Goal: Information Seeking & Learning: Learn about a topic

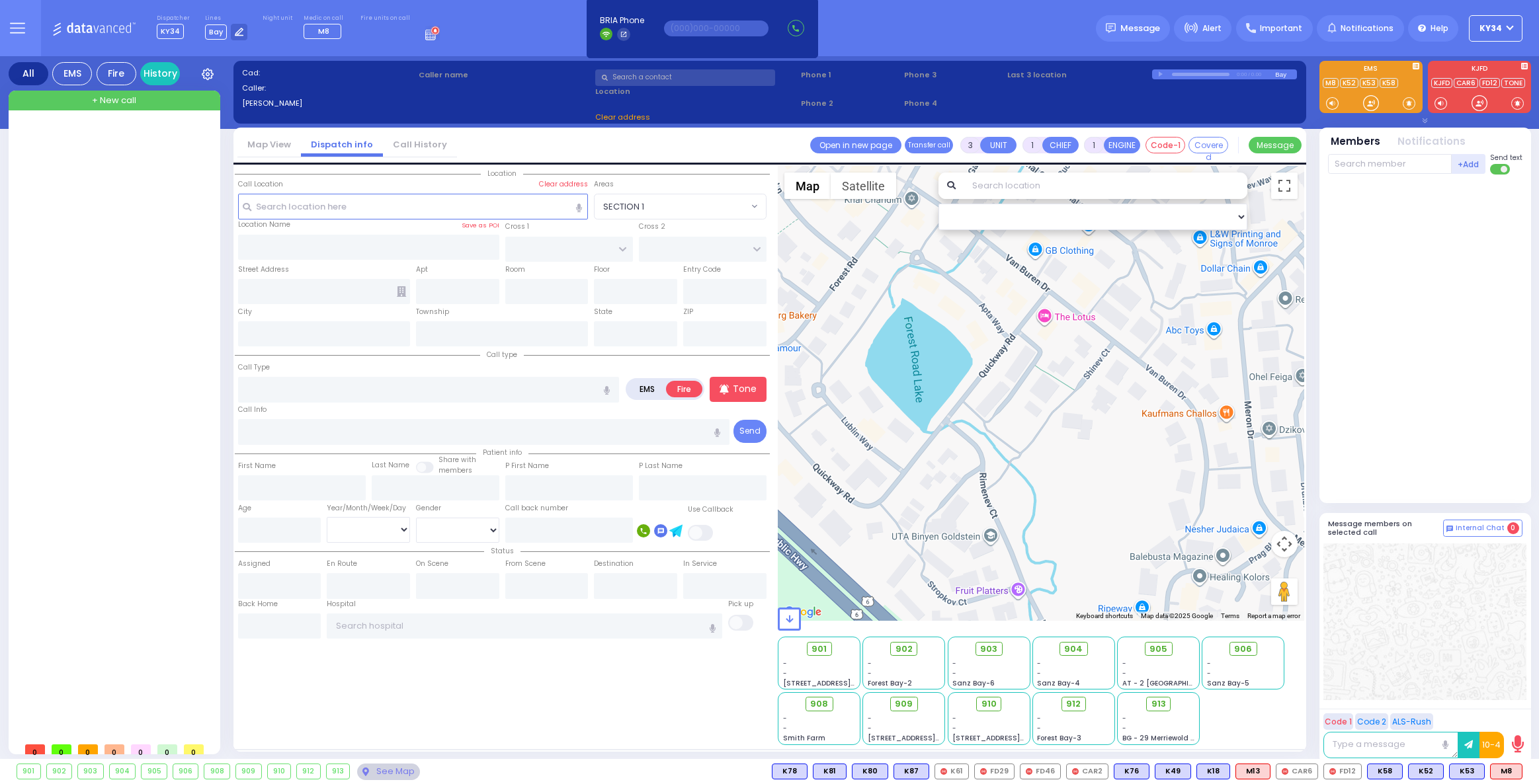
select select
click at [1135, 28] on span "Message" at bounding box center [1140, 28] width 39 height 13
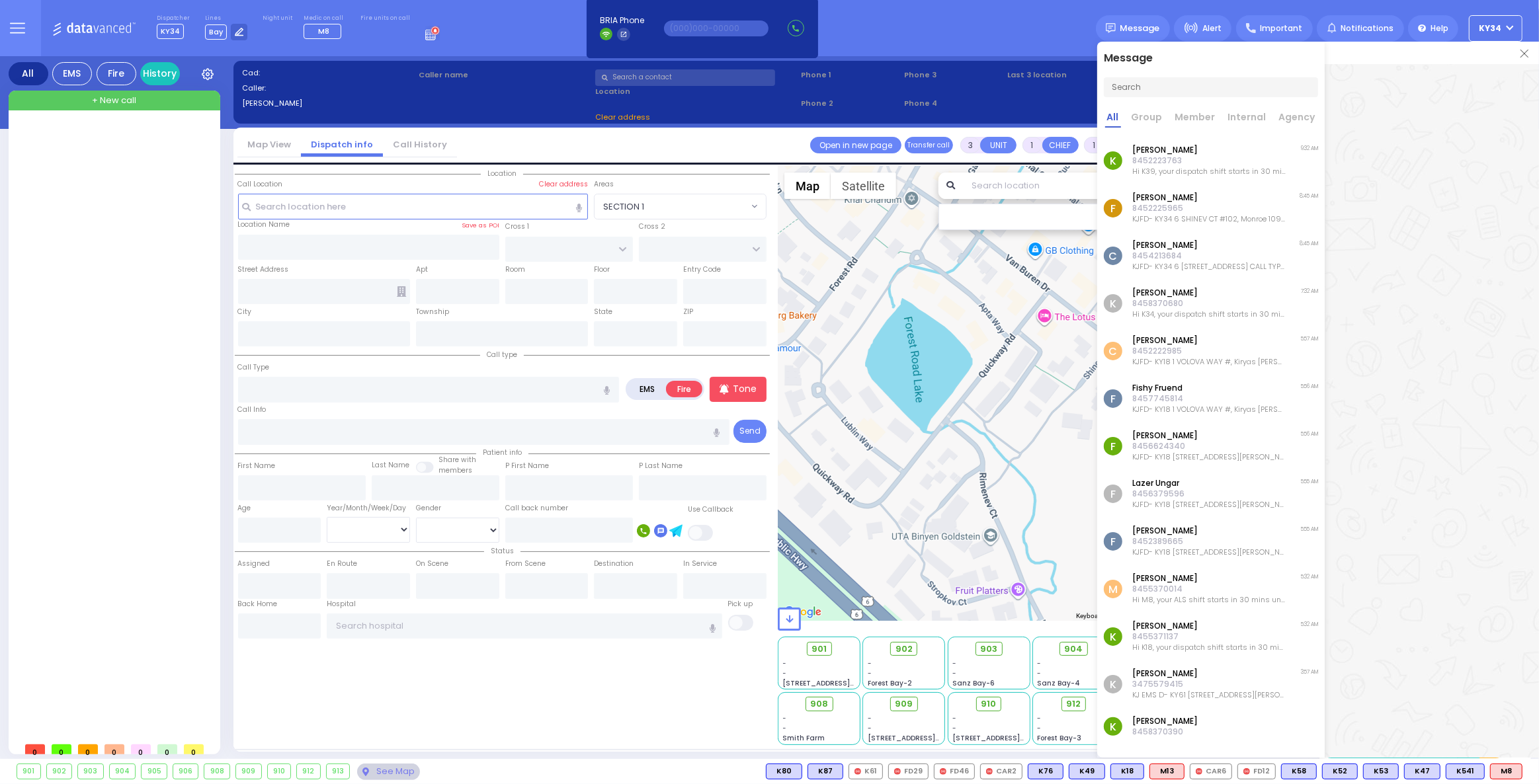
click at [1190, 307] on p "8458370680" at bounding box center [1208, 303] width 153 height 10
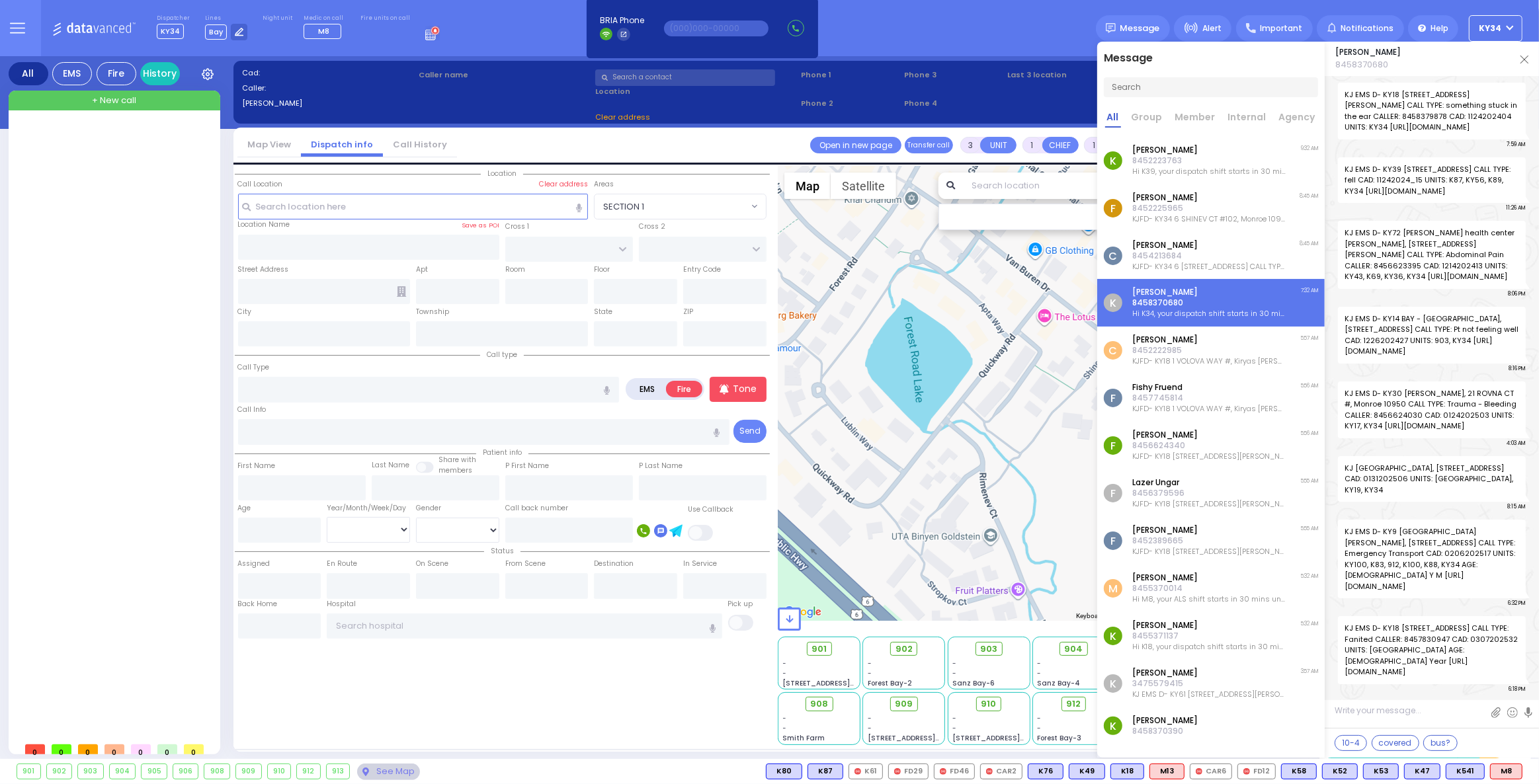
scroll to position [4016, 0]
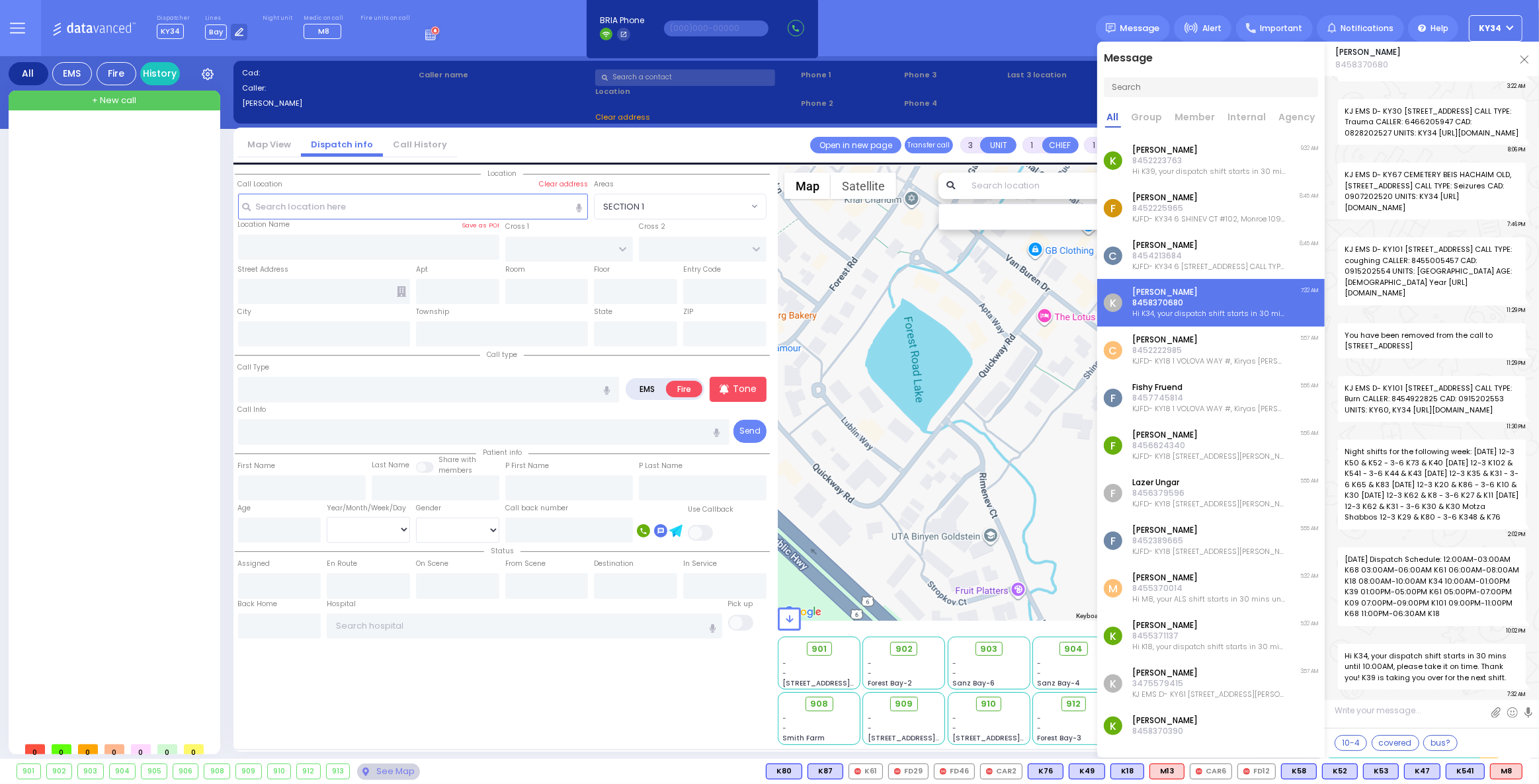
click at [1183, 340] on p "[PERSON_NAME]" at bounding box center [1208, 339] width 153 height 10
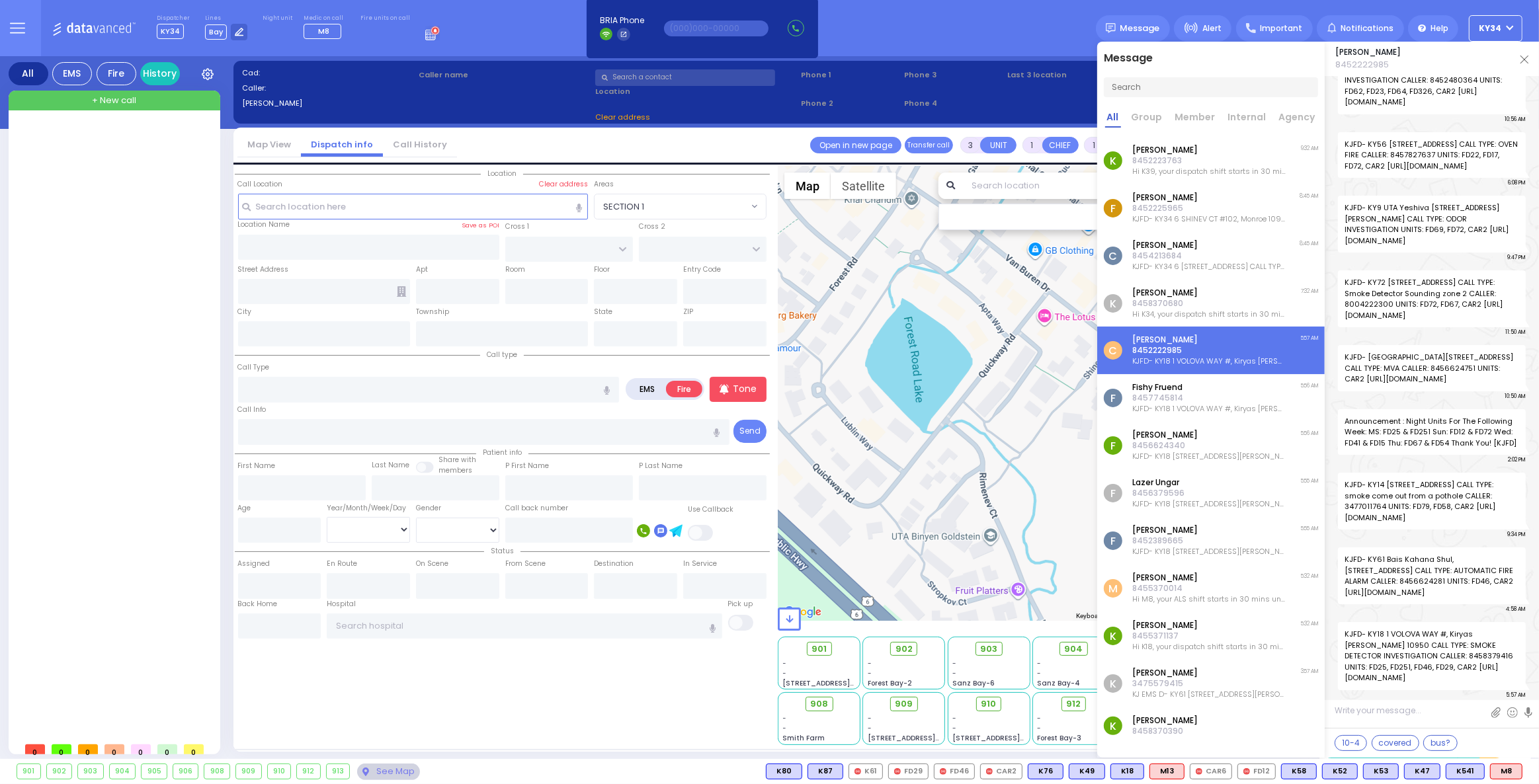
click at [1192, 405] on p "KJFD- KY18 1 VOLOVA WAY #, Kiryas [PERSON_NAME] 10950 CALL TYPE: SMOKE DETECTOR…" at bounding box center [1208, 408] width 153 height 10
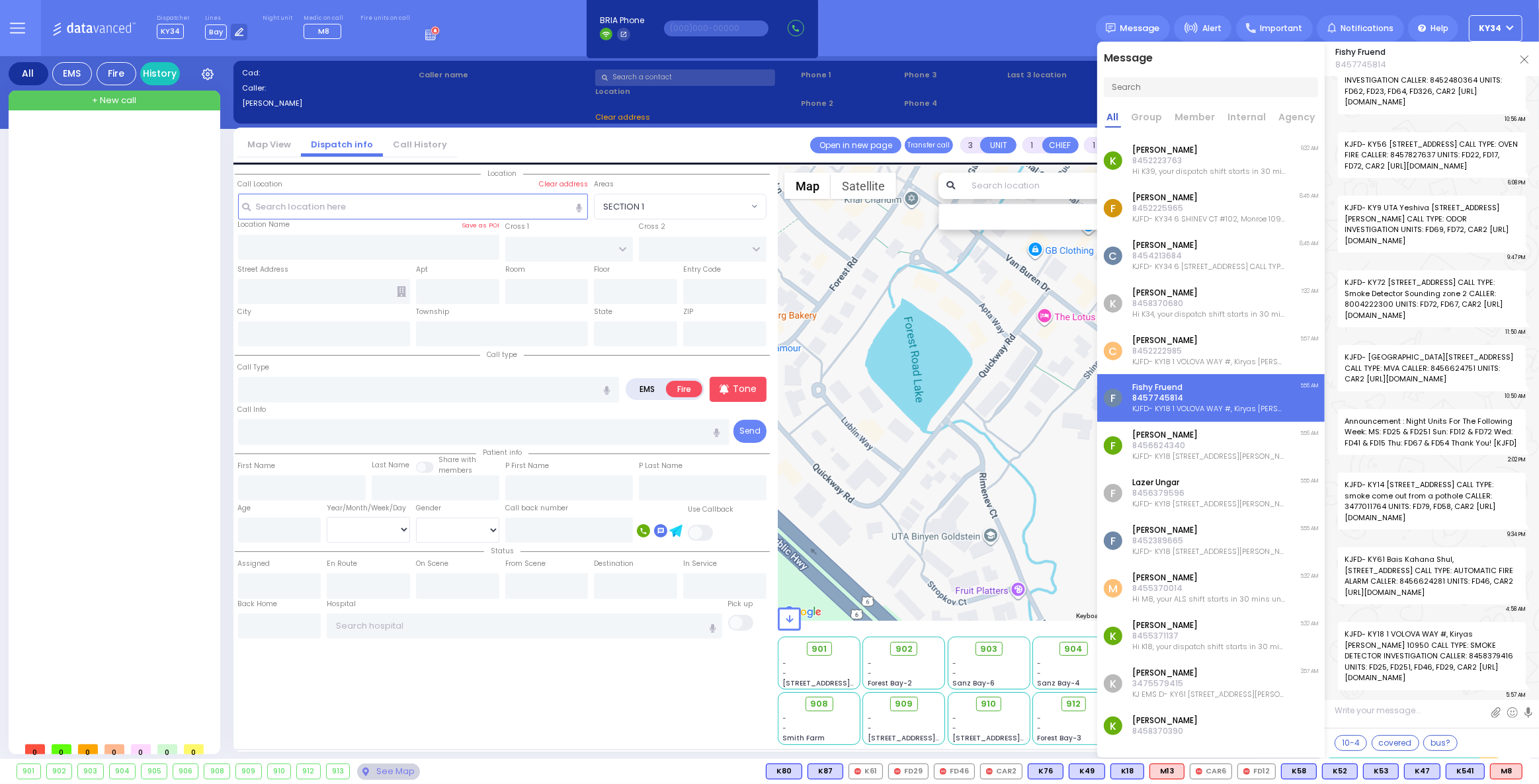
scroll to position [27629, 0]
click at [1207, 453] on p "KJFD- KY18 [STREET_ADDRESS][PERSON_NAME] CALL TYPE: SMOKE DETECTOR INVESTIGATIO…" at bounding box center [1208, 456] width 153 height 10
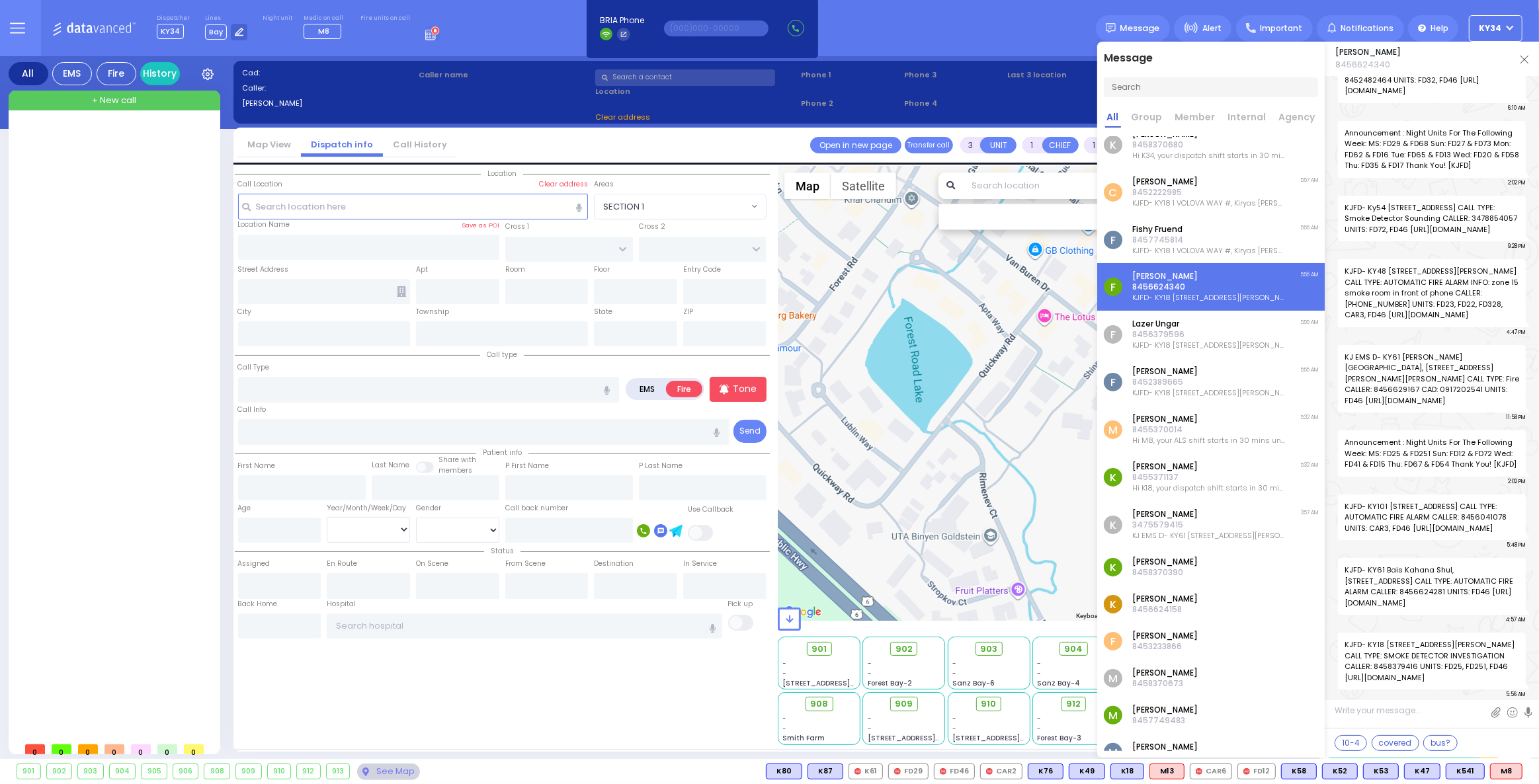
scroll to position [180, 0]
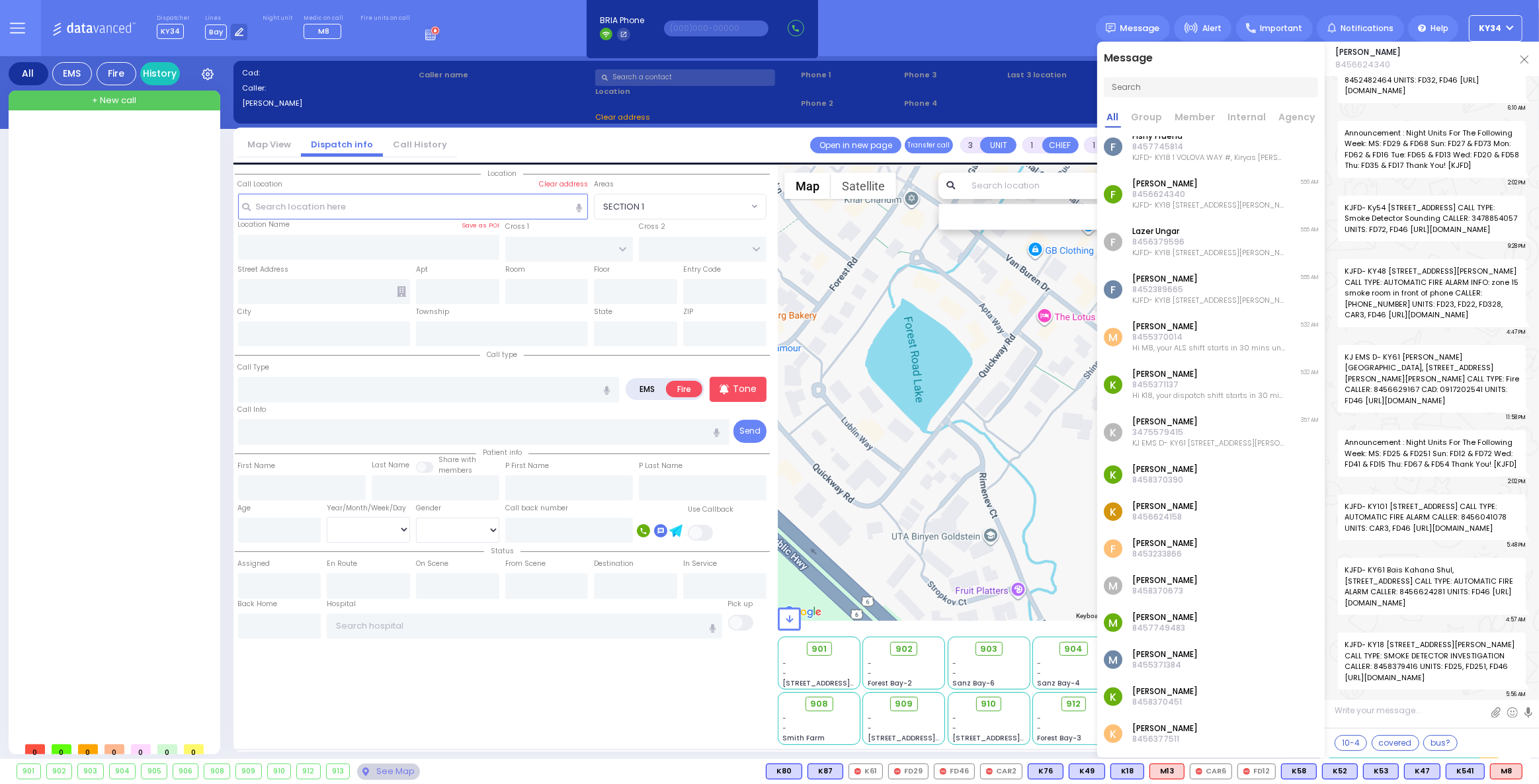
click at [1209, 513] on div "K [PERSON_NAME] 8456624158" at bounding box center [1211, 512] width 227 height 37
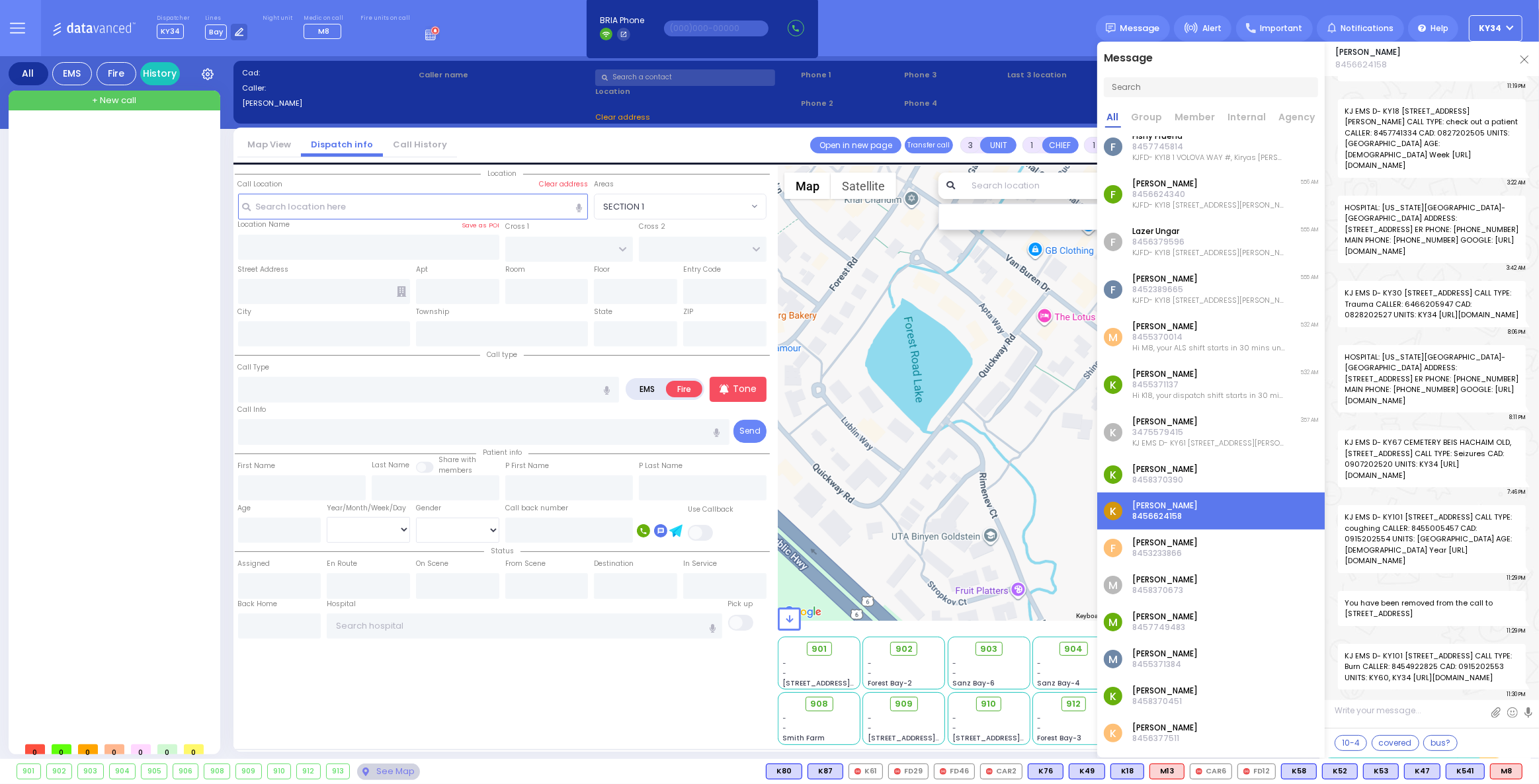
scroll to position [11992, 0]
click at [1211, 550] on div "F [PERSON_NAME] 8453233866" at bounding box center [1211, 548] width 227 height 37
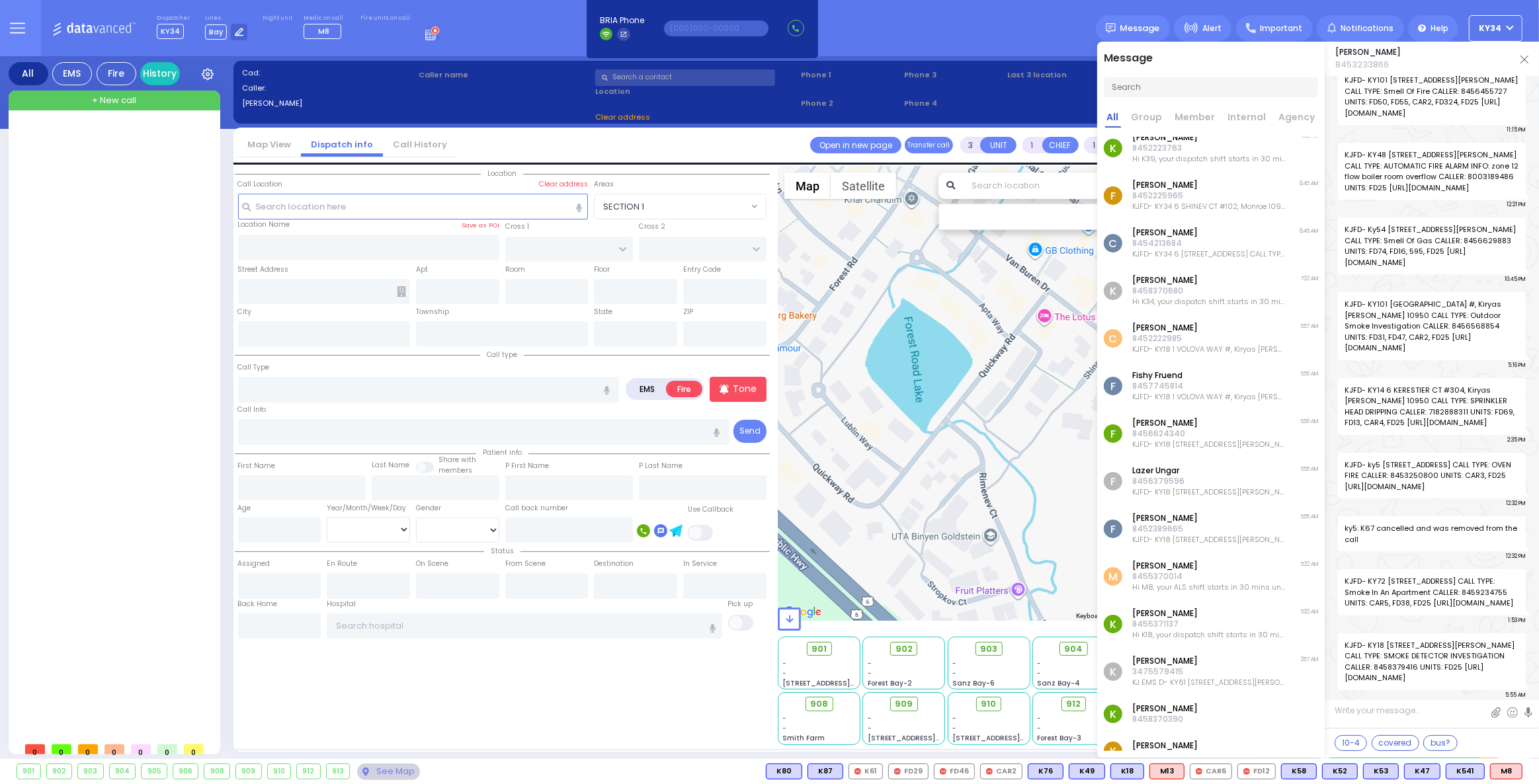
scroll to position [11, 0]
click at [1223, 494] on p "KJFD- KY18 [STREET_ADDRESS][PERSON_NAME] CALL TYPE: SMOKE DETECTOR INVESTIGATIO…" at bounding box center [1208, 493] width 153 height 10
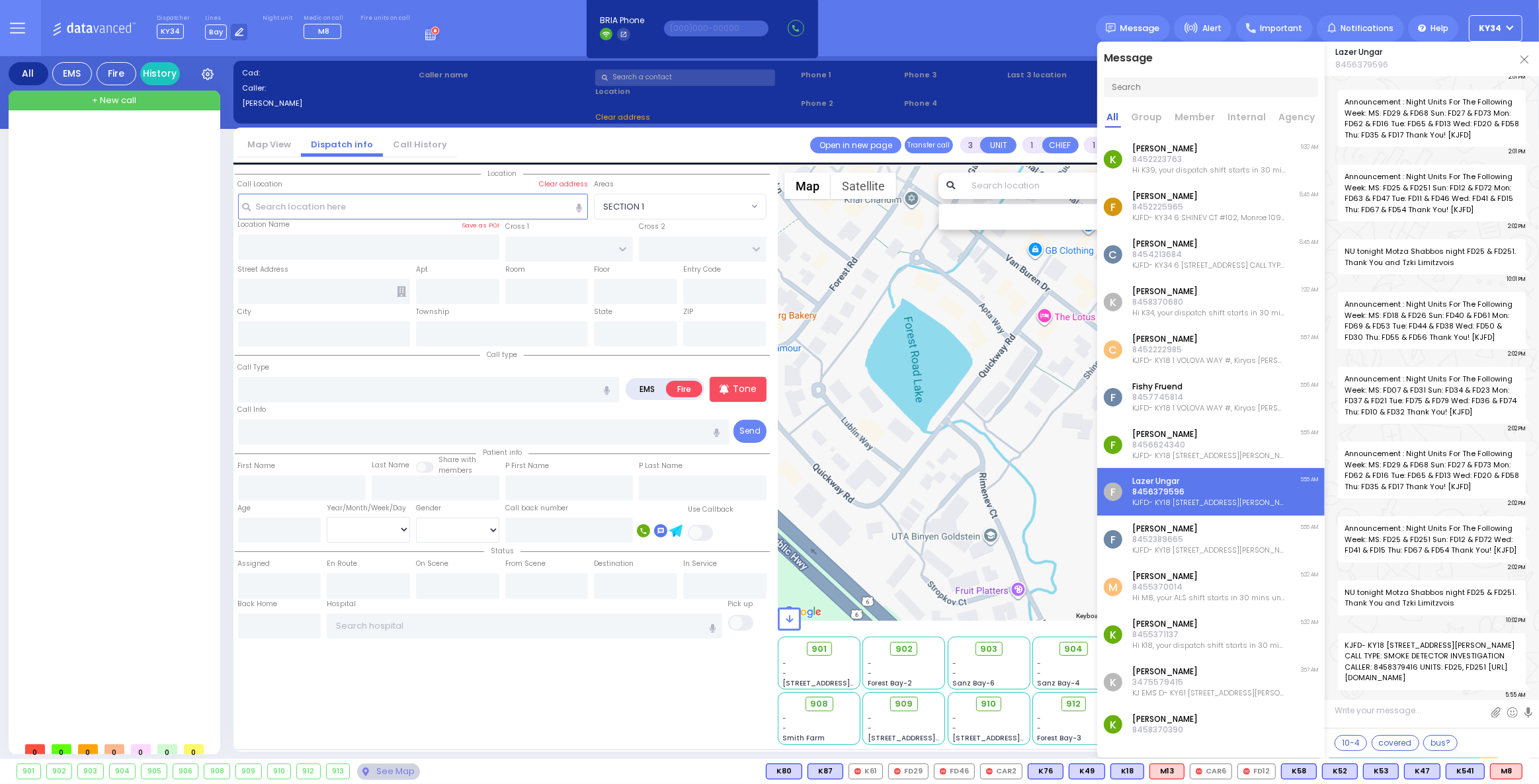
scroll to position [0, 0]
click at [1525, 60] on img at bounding box center [1525, 59] width 8 height 8
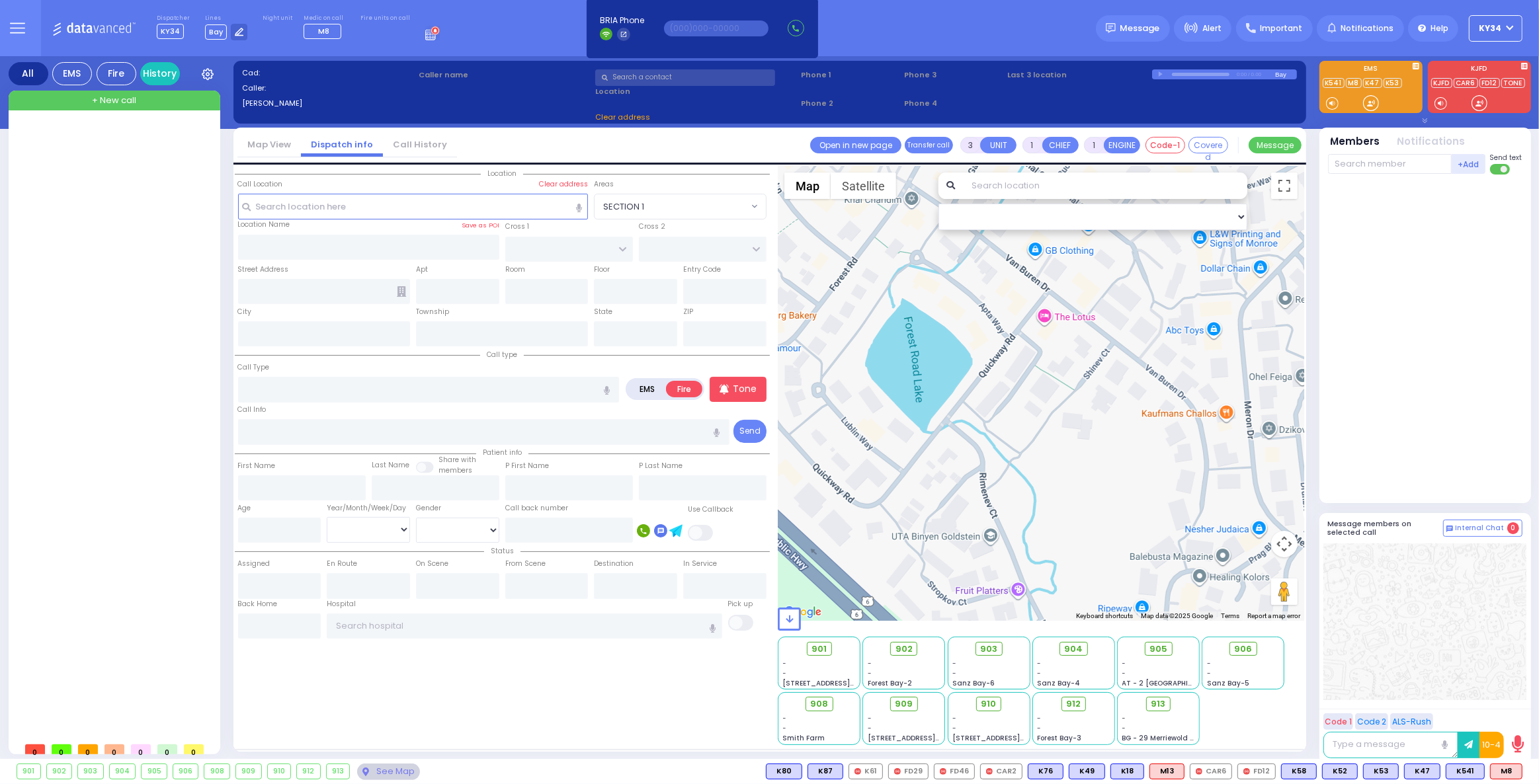
click at [271, 145] on link "Map View" at bounding box center [269, 144] width 63 height 13
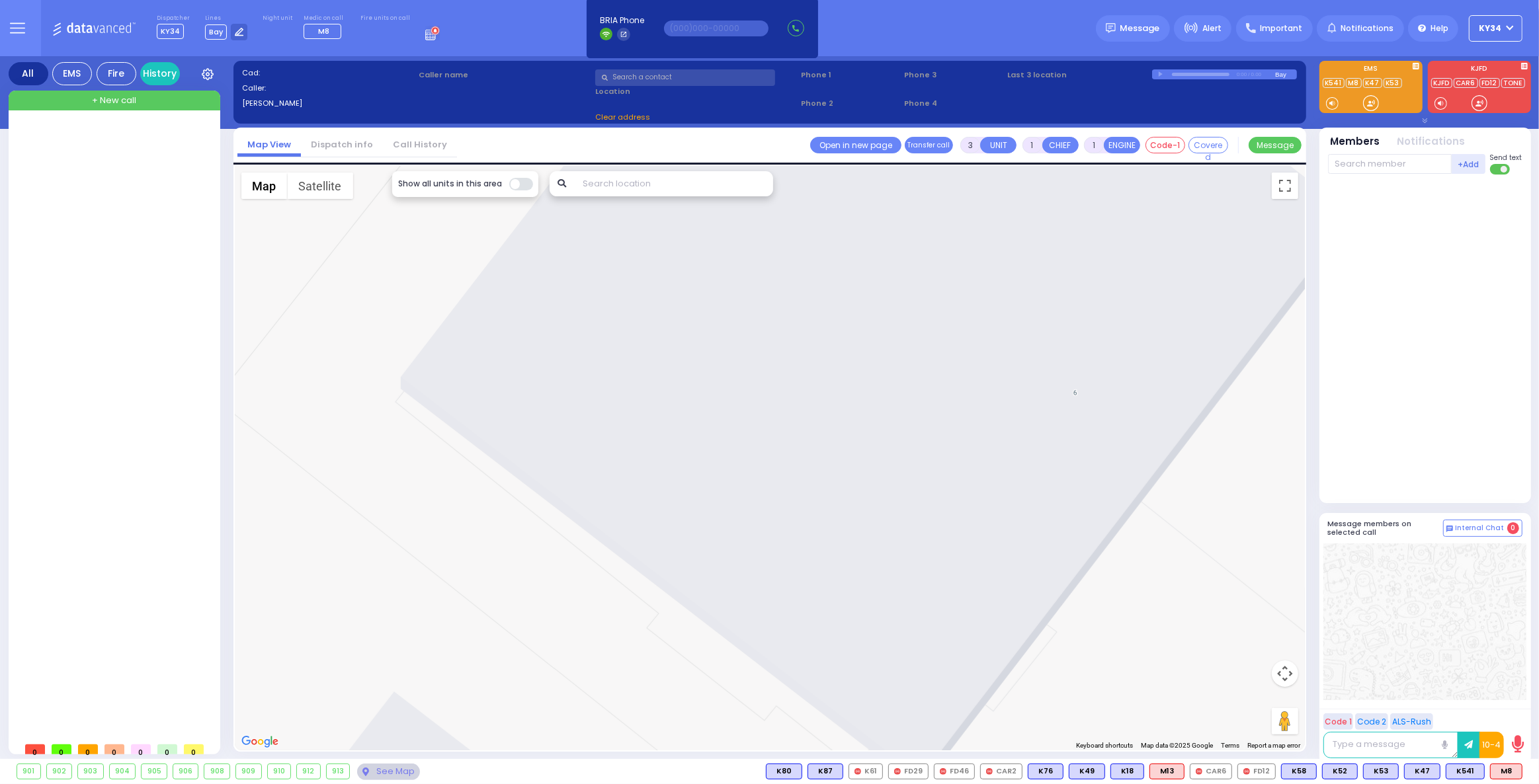
click at [332, 145] on link "Dispatch info" at bounding box center [342, 144] width 82 height 13
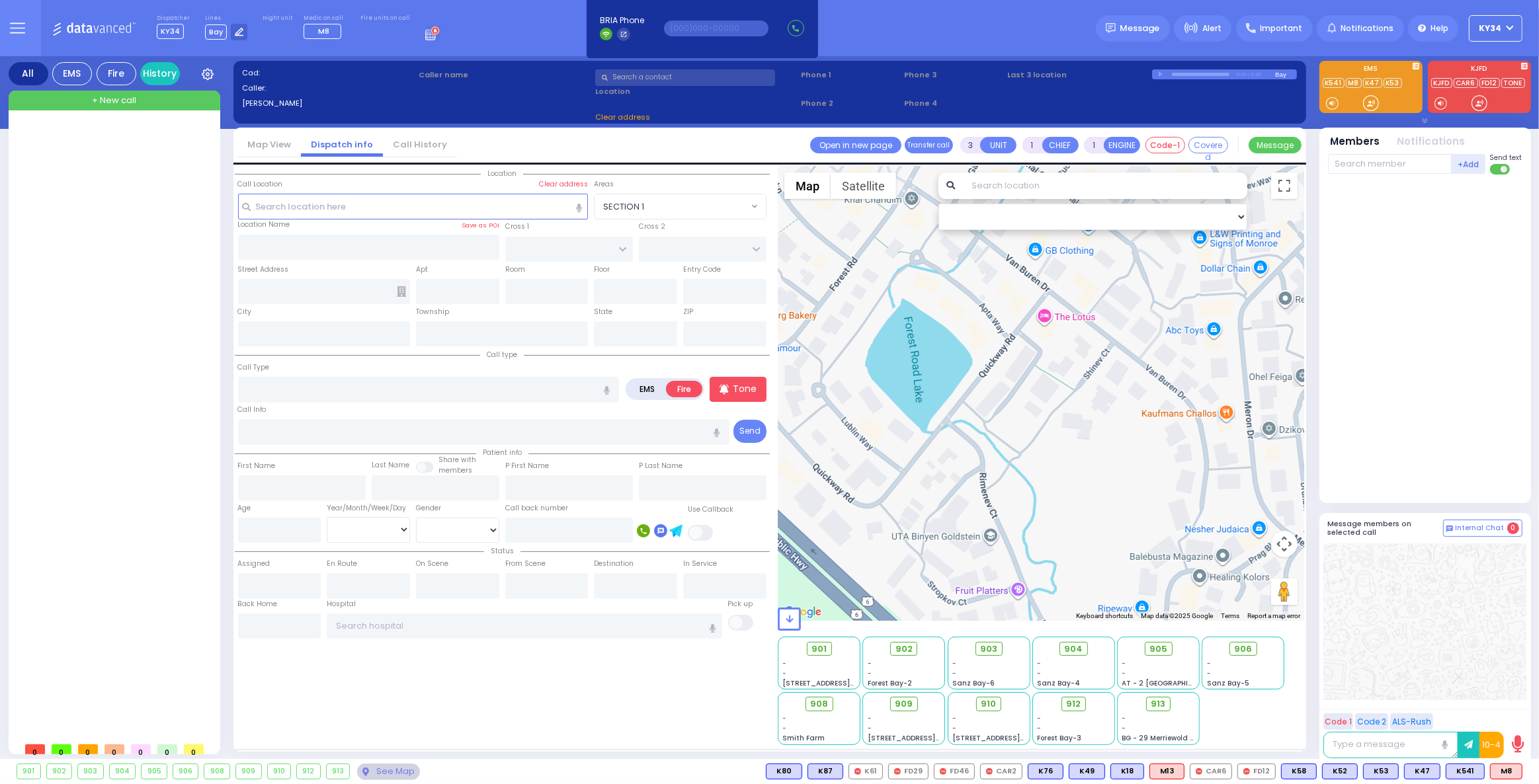
click at [275, 147] on link "Map View" at bounding box center [269, 144] width 63 height 13
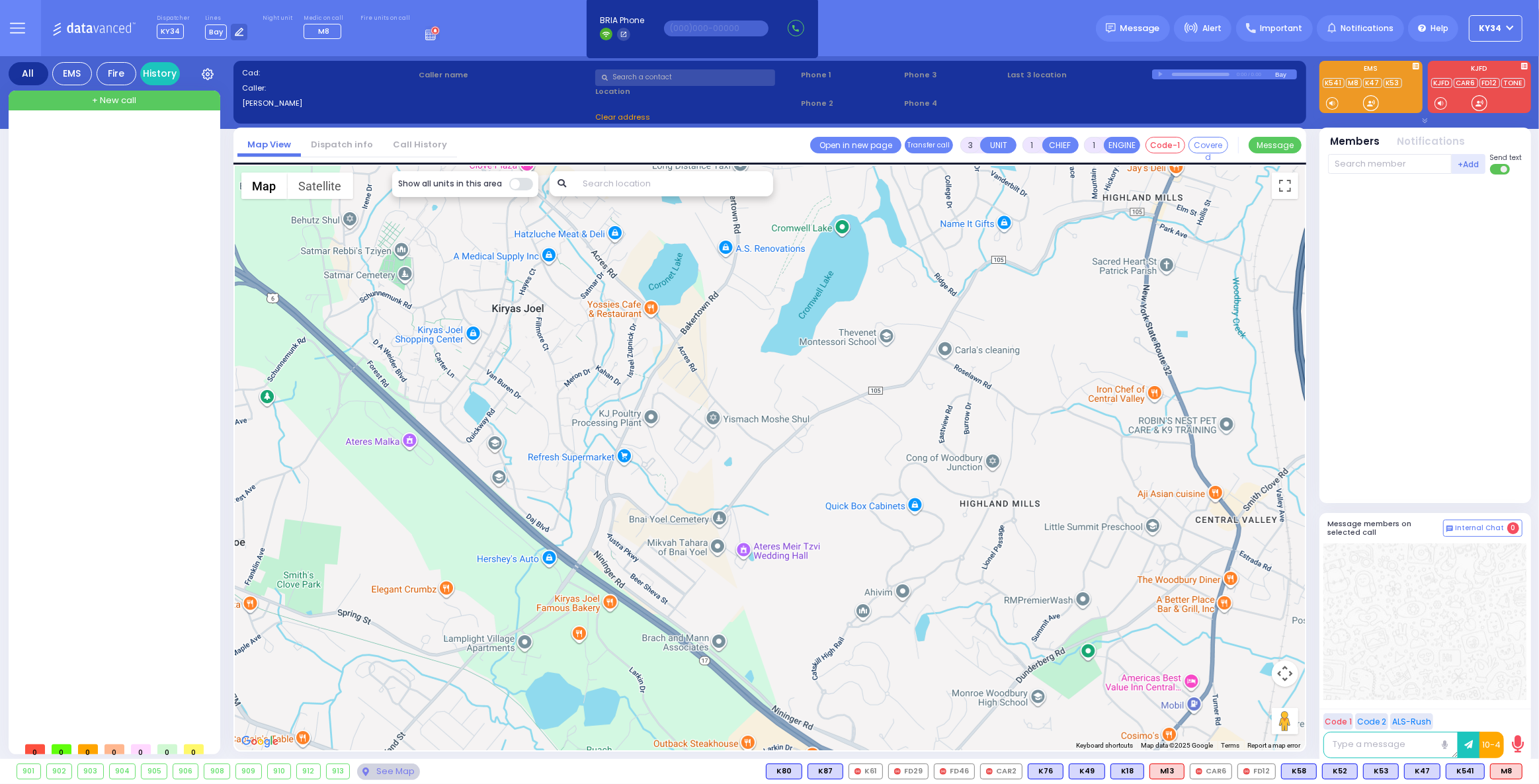
drag, startPoint x: 629, startPoint y: 354, endPoint x: 700, endPoint y: 472, distance: 137.7
click at [700, 472] on div at bounding box center [769, 458] width 1070 height 584
click at [689, 459] on div at bounding box center [769, 458] width 1070 height 584
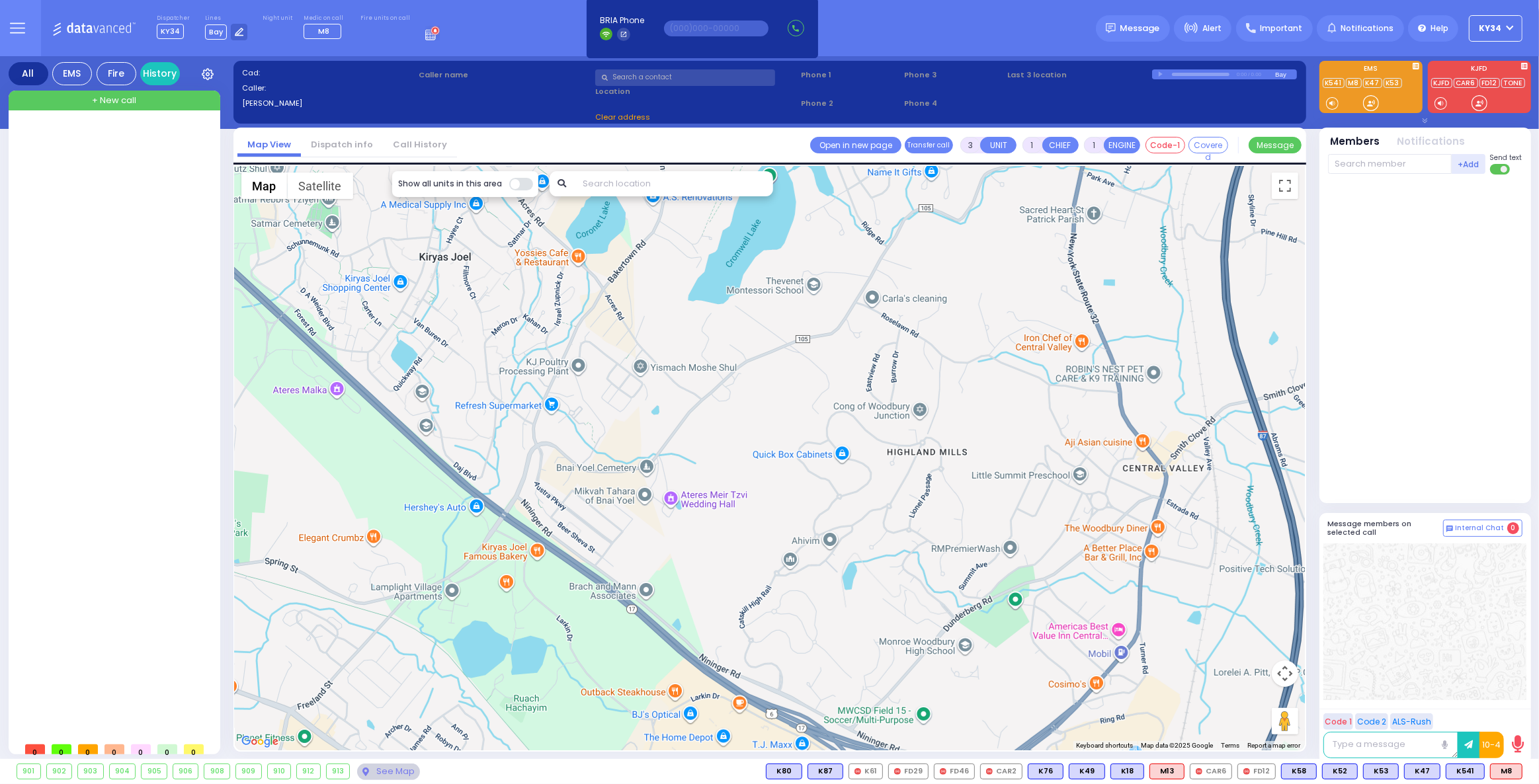
drag, startPoint x: 770, startPoint y: 468, endPoint x: 694, endPoint y: 415, distance: 92.7
click at [694, 415] on div at bounding box center [769, 458] width 1070 height 584
click at [325, 141] on link "Dispatch info" at bounding box center [342, 144] width 82 height 13
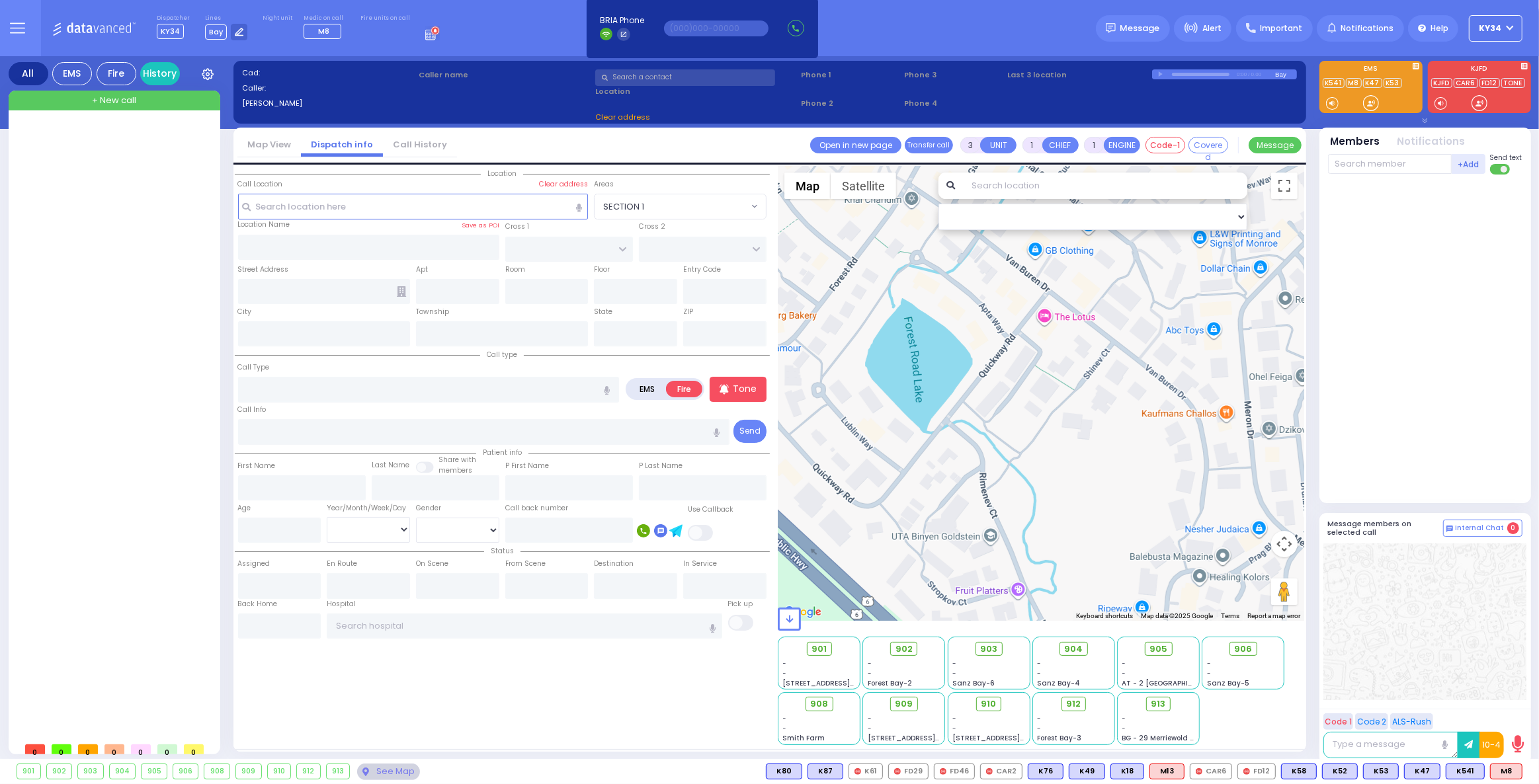
click at [411, 144] on link "Call History" at bounding box center [420, 144] width 74 height 13
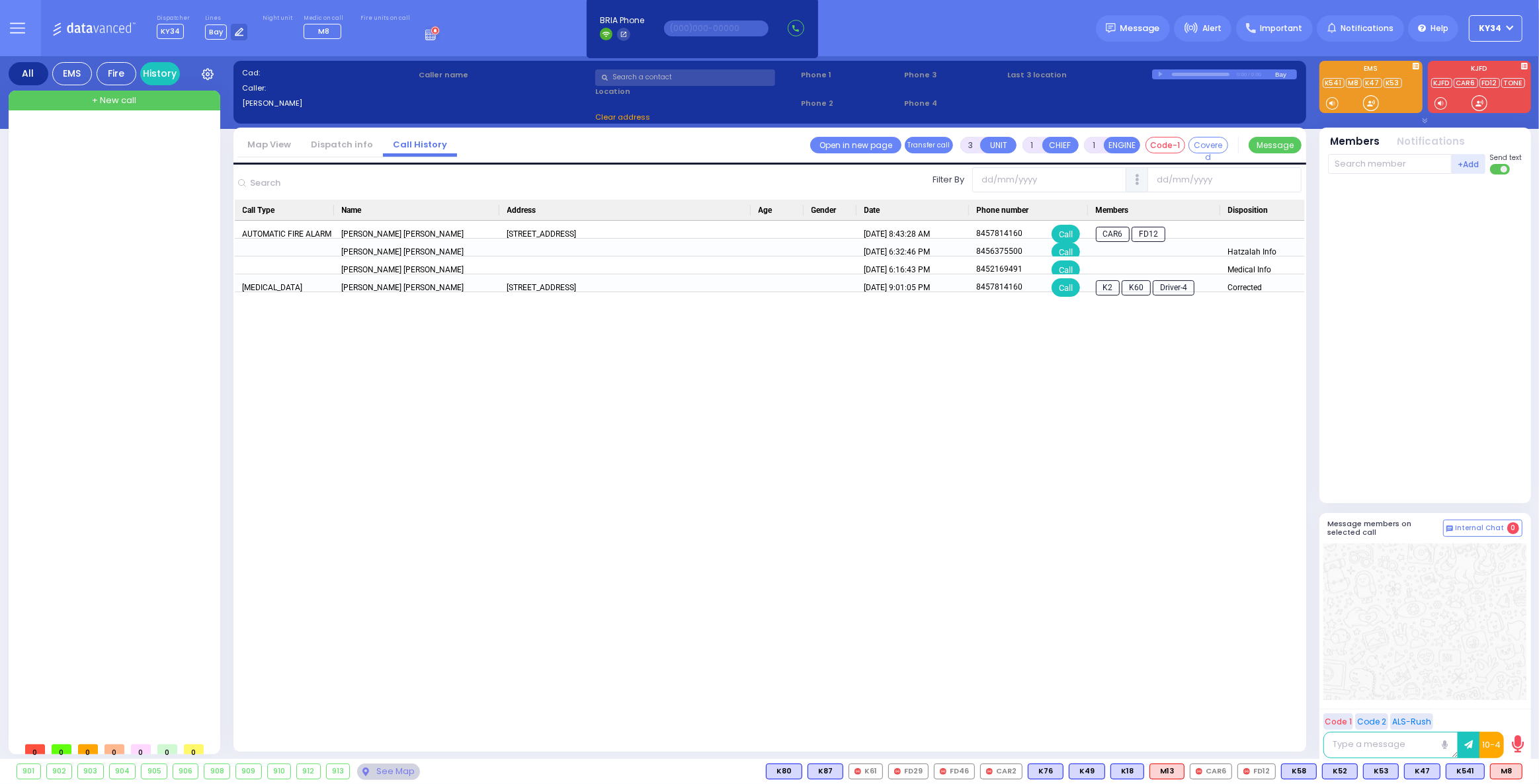
click at [279, 149] on link "Map View" at bounding box center [269, 144] width 63 height 13
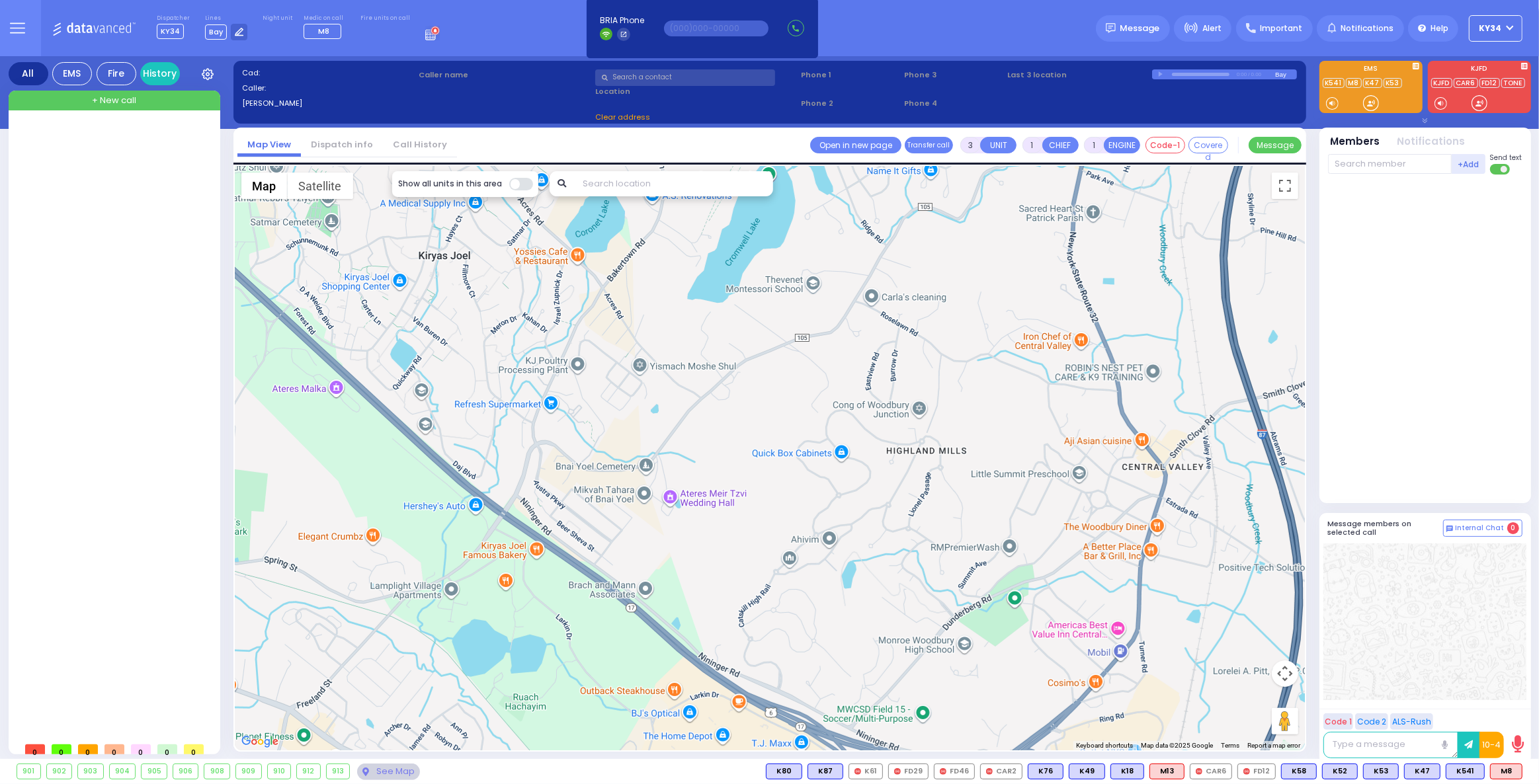
click at [399, 146] on link "Call History" at bounding box center [420, 144] width 74 height 13
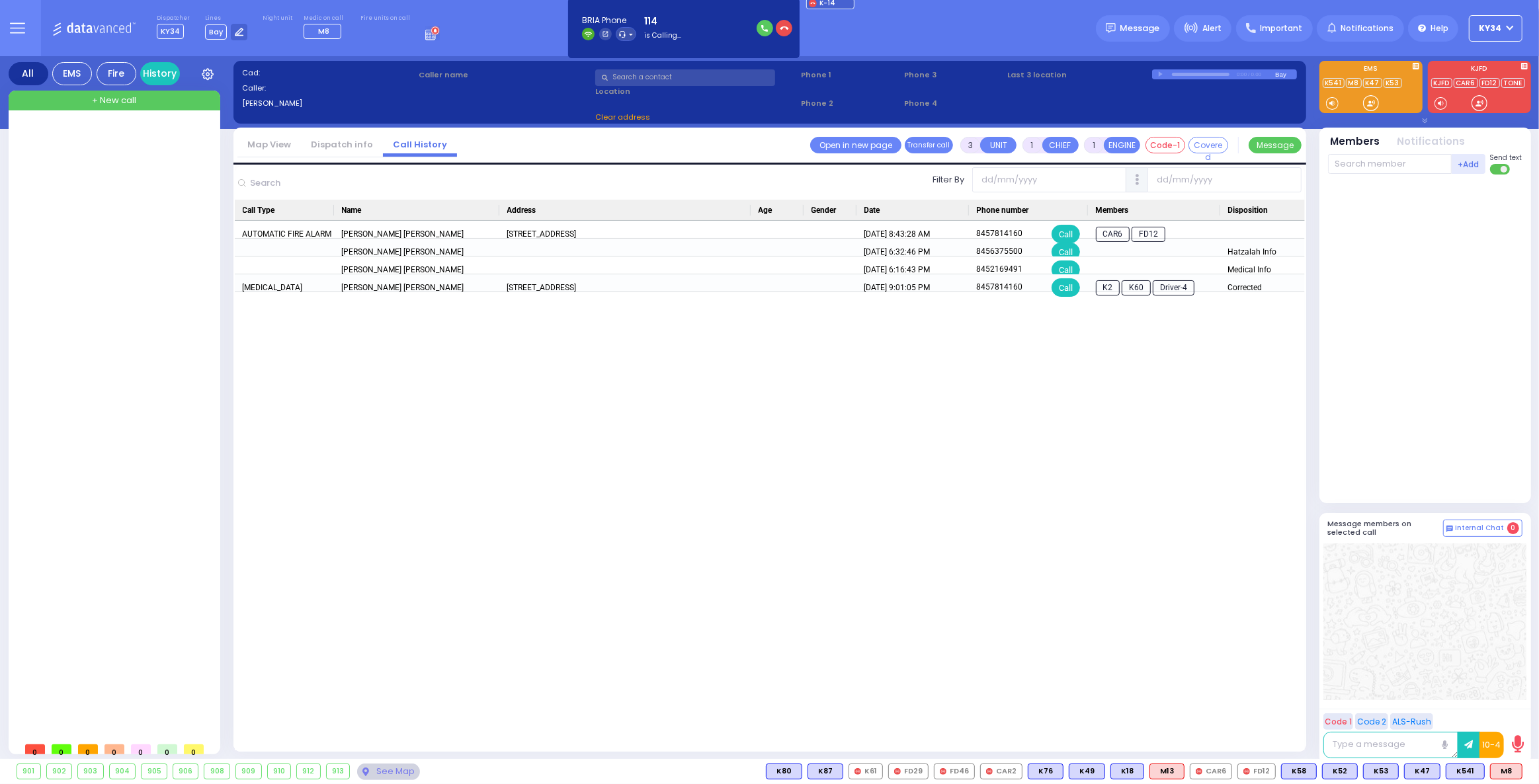
click at [323, 145] on link "Dispatch info" at bounding box center [342, 144] width 82 height 13
